Goal: Task Accomplishment & Management: Use online tool/utility

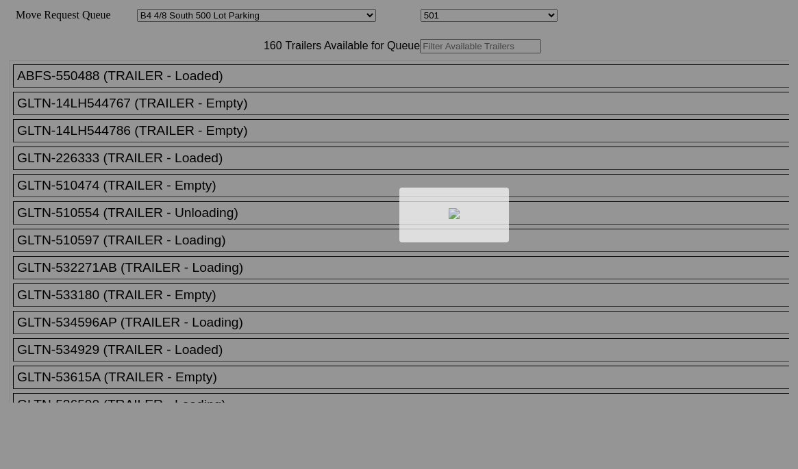
select select "533"
select select "8186"
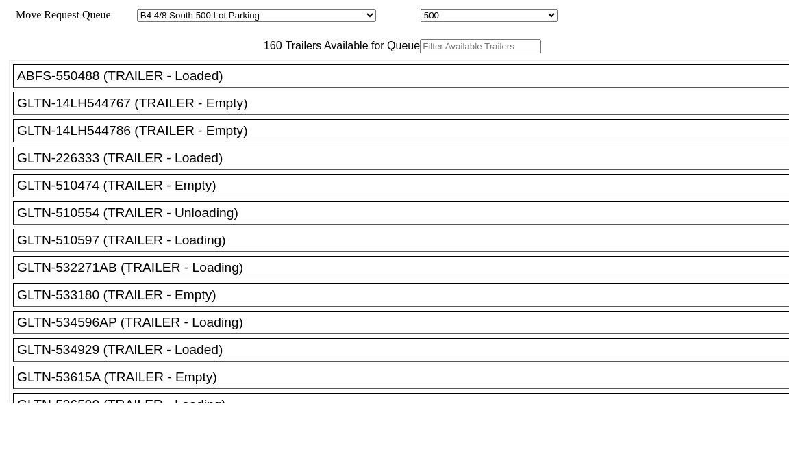
click at [420, 53] on input "text" at bounding box center [480, 46] width 121 height 14
paste input "JBHU298758"
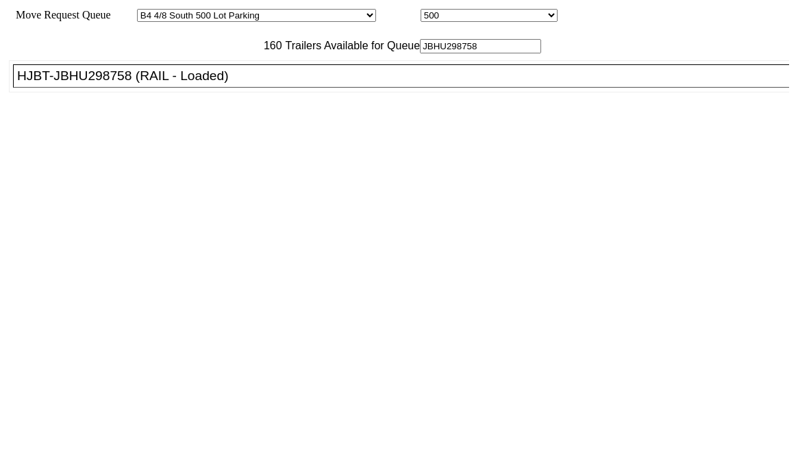
type input "JBHU298758"
click at [292, 84] on div "HJBT-JBHU298758 (RAIL - Loaded)" at bounding box center [407, 75] width 780 height 15
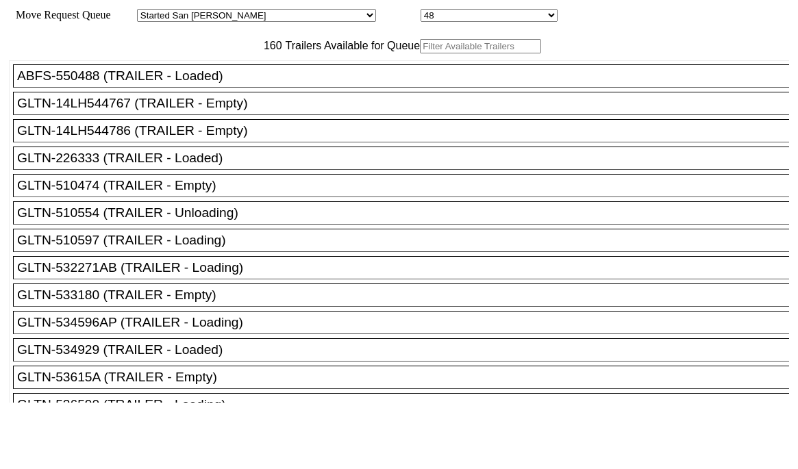
click at [420, 53] on input "text" at bounding box center [480, 46] width 121 height 14
paste input "JBHU298758"
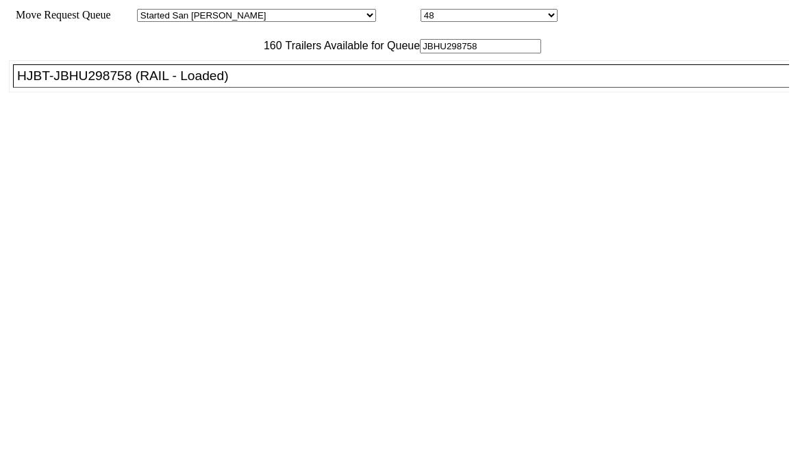
type input "JBHU298758"
click at [252, 84] on div "HJBT-JBHU298758 (RAIL - Loaded)" at bounding box center [407, 75] width 780 height 15
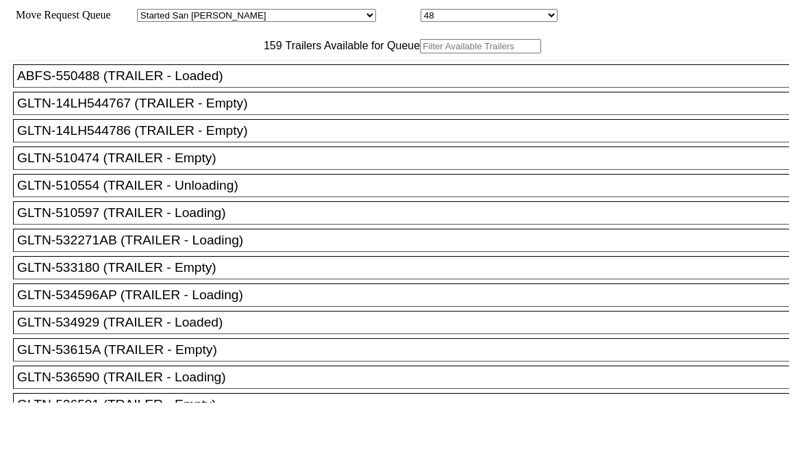
click at [420, 53] on input "text" at bounding box center [480, 46] width 121 height 14
paste input "JBHU298758"
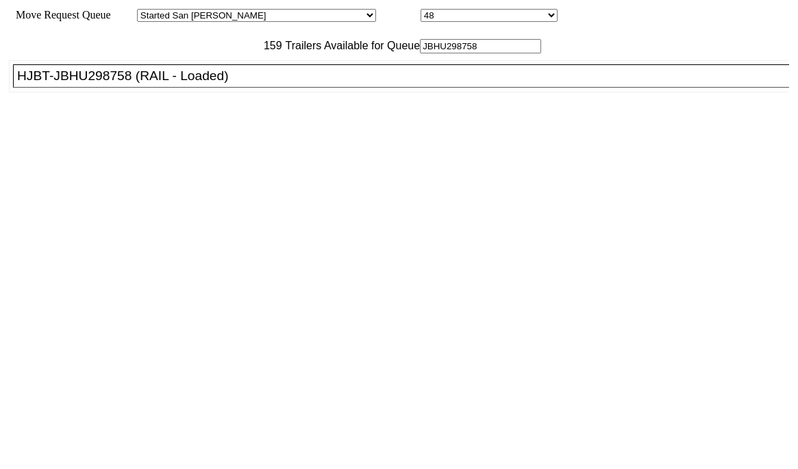
type input "JBHU298758"
click at [188, 84] on div "HJBT-JBHU298758 (RAIL - Loaded)" at bounding box center [407, 75] width 780 height 15
